Goal: Navigation & Orientation: Find specific page/section

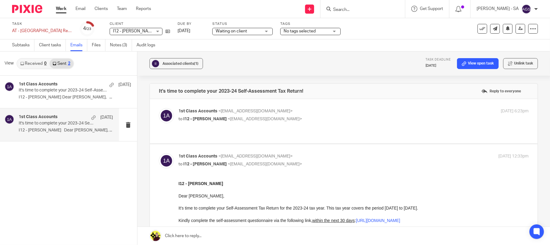
click at [67, 170] on div "1st Class Accounts [DATE] It's time to complete your 2023-24 Self-Assessment Ta…" at bounding box center [68, 160] width 137 height 169
click at [37, 64] on link "Received 0" at bounding box center [33, 64] width 32 height 10
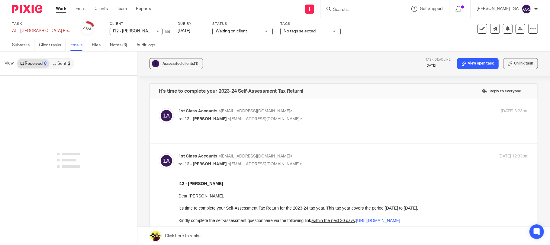
click at [64, 62] on link "Sent 2" at bounding box center [62, 64] width 24 height 10
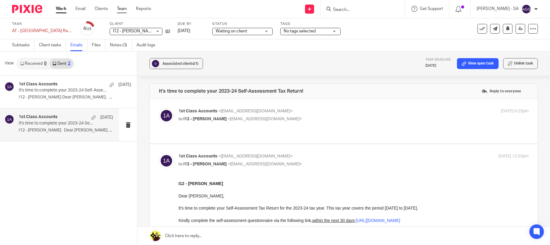
click at [125, 11] on link "Team" at bounding box center [122, 9] width 10 height 6
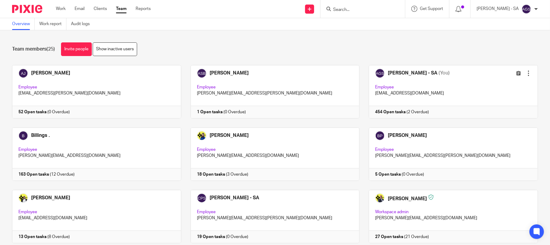
click at [159, 23] on div "Overview Work report Audit logs" at bounding box center [275, 24] width 550 height 12
click at [182, 48] on div "Team members (25) Invite people Show inactive users" at bounding box center [275, 49] width 526 height 14
click at [224, 32] on div "Team members (25) Invite people Show inactive users Invite team members Add inv…" at bounding box center [275, 137] width 550 height 214
